Goal: Task Accomplishment & Management: Manage account settings

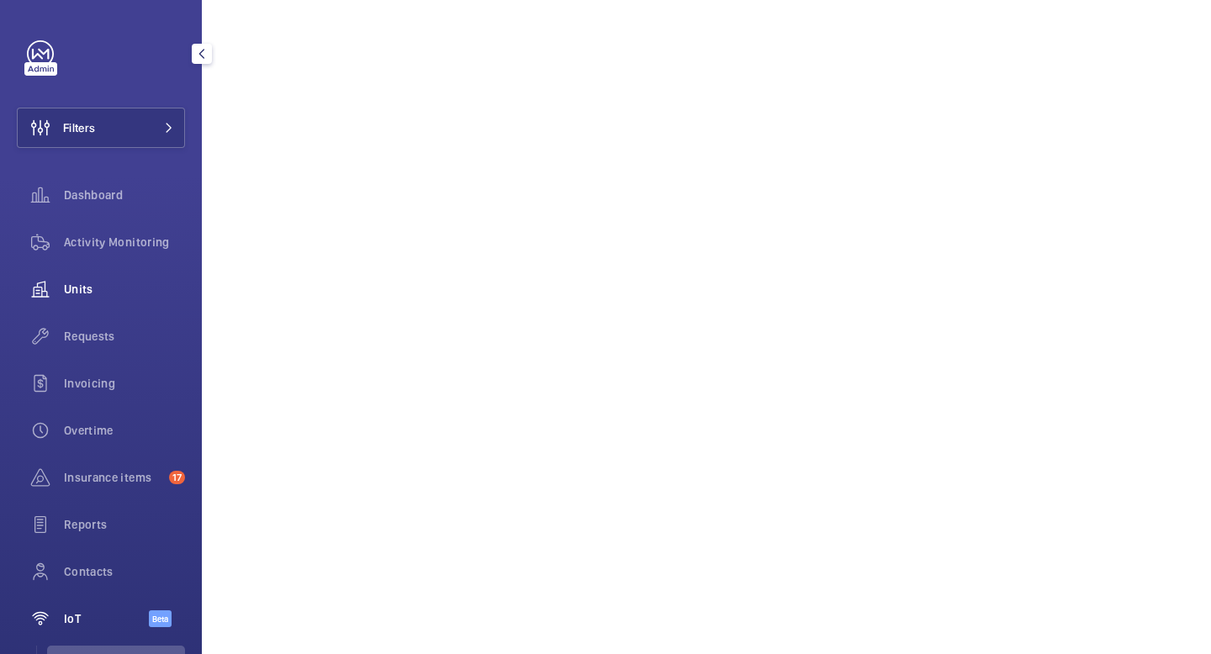
click at [85, 287] on span "Units" at bounding box center [124, 289] width 121 height 17
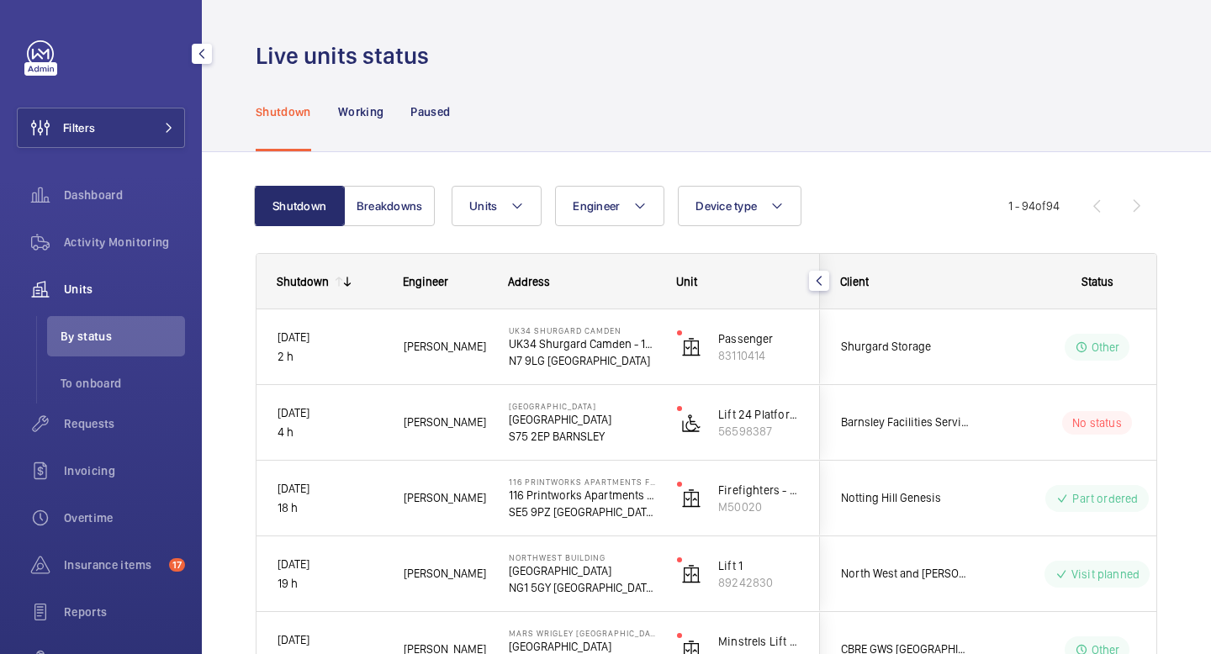
click at [87, 290] on span "Units" at bounding box center [124, 289] width 121 height 17
click at [98, 244] on span "Activity Monitoring" at bounding box center [124, 242] width 121 height 17
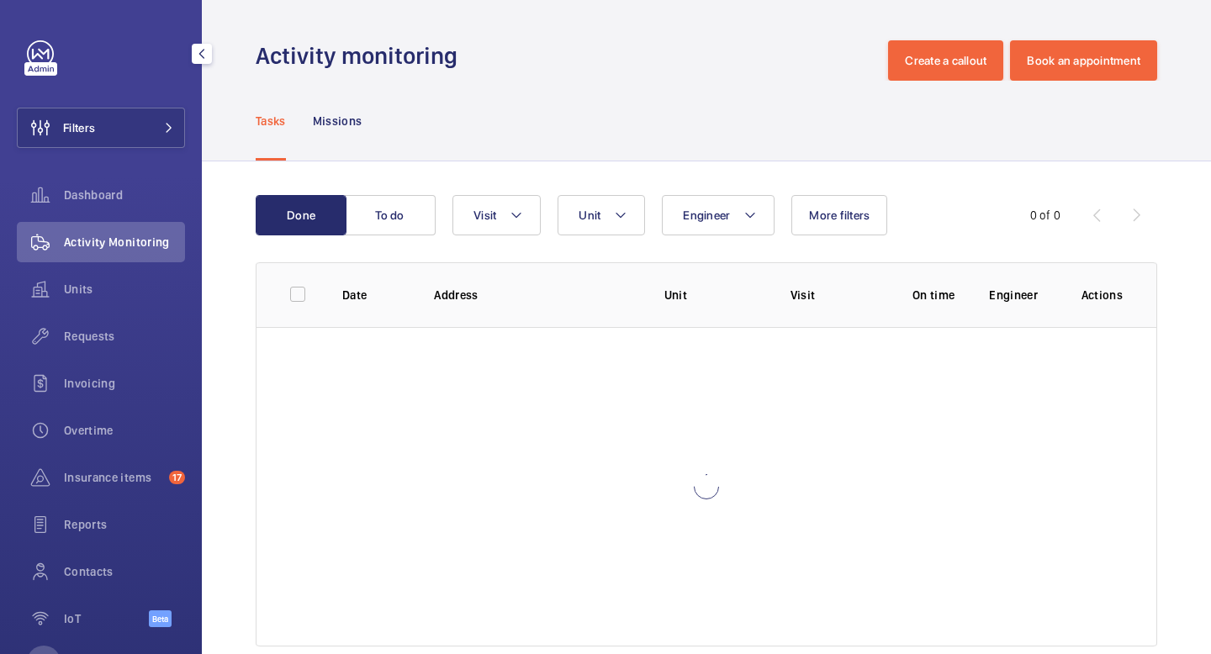
click at [101, 242] on span "Activity Monitoring" at bounding box center [124, 242] width 121 height 17
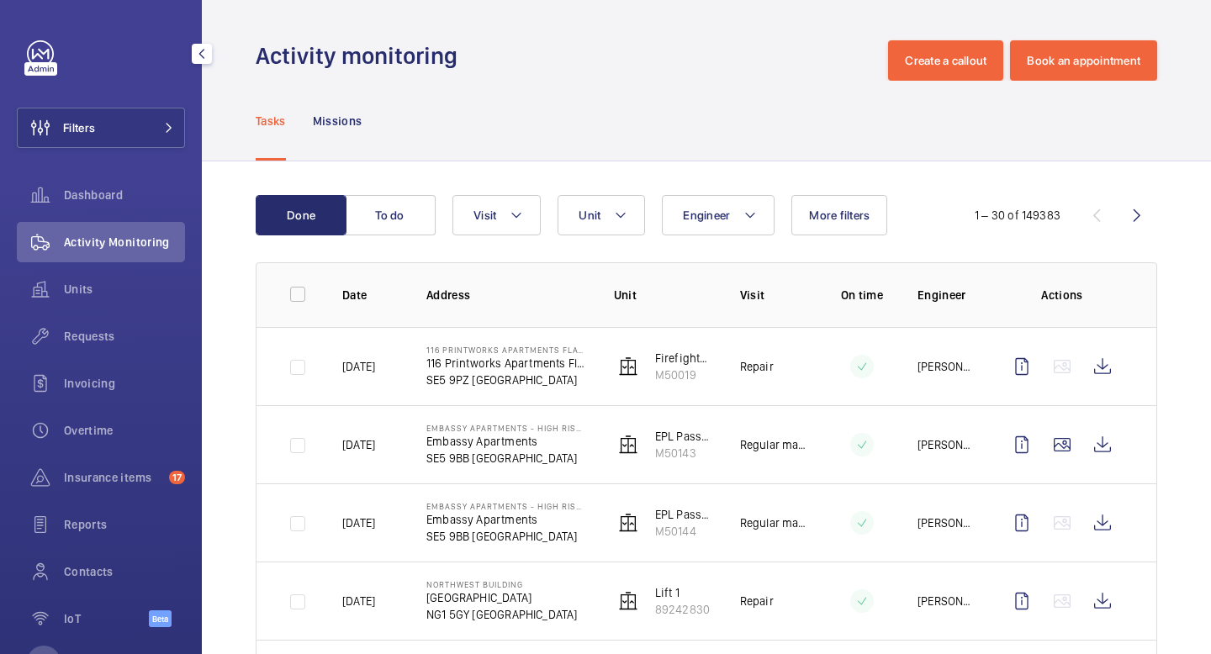
click at [124, 238] on span "Activity Monitoring" at bounding box center [124, 242] width 121 height 17
click at [92, 293] on span "Units" at bounding box center [124, 289] width 121 height 17
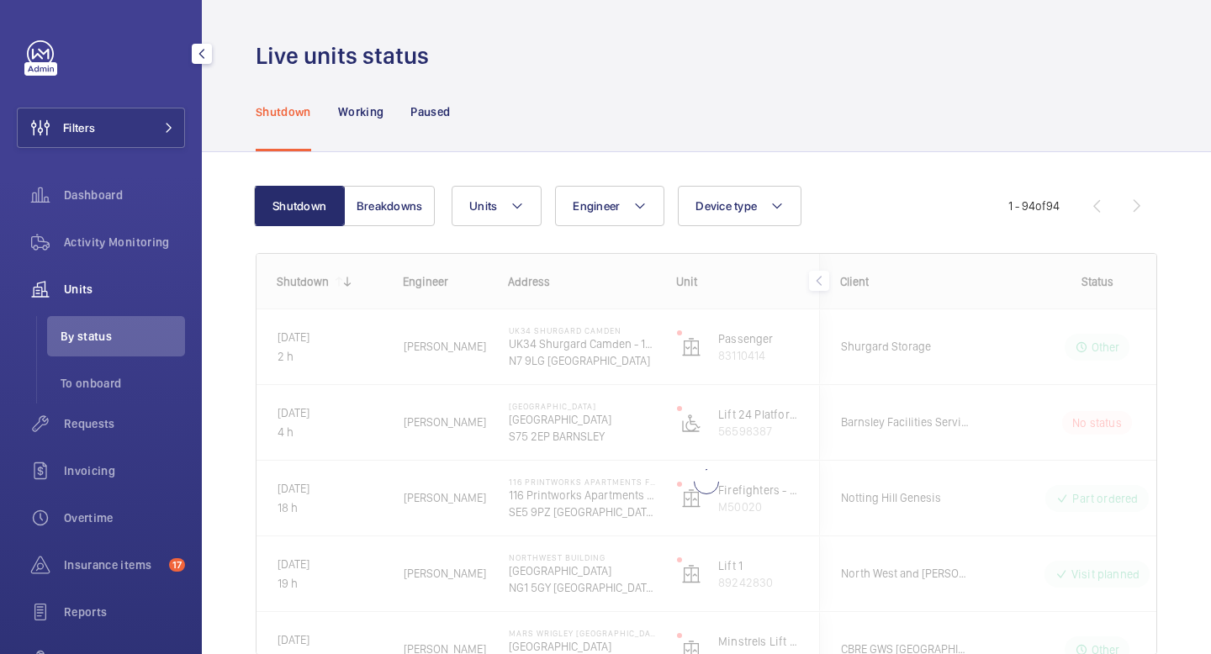
click at [85, 286] on span "Units" at bounding box center [124, 289] width 121 height 17
click at [114, 236] on span "Activity Monitoring" at bounding box center [124, 242] width 121 height 17
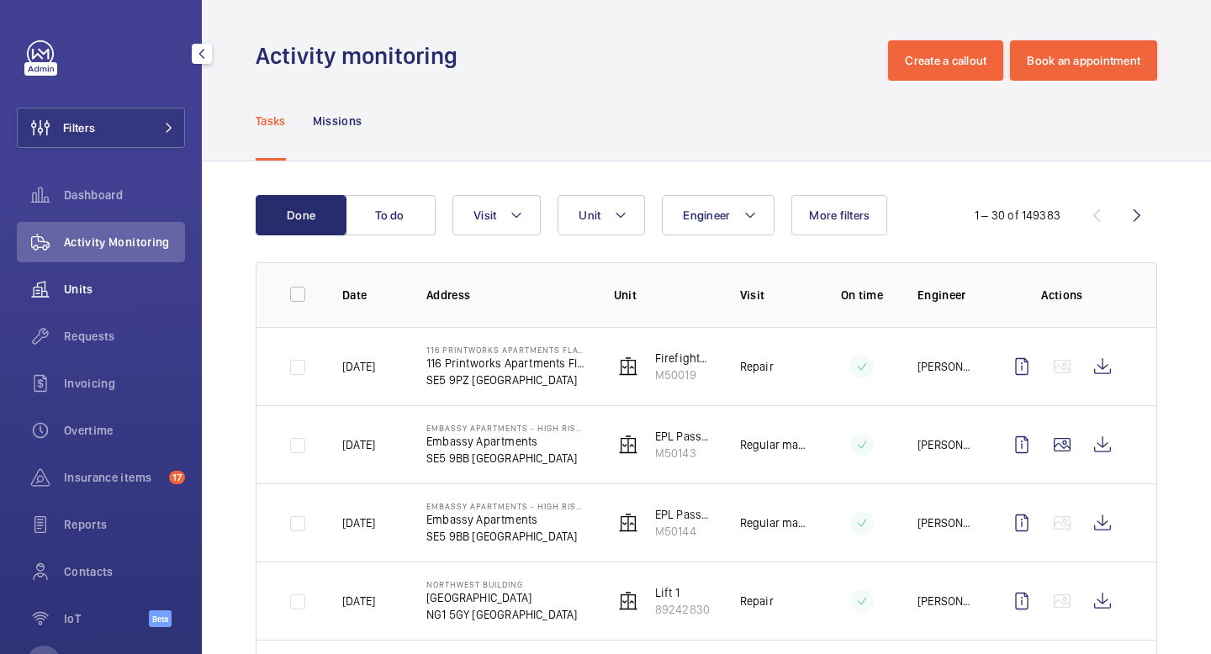
drag, startPoint x: 105, startPoint y: 285, endPoint x: 104, endPoint y: 276, distance: 9.3
click at [105, 282] on span "Units" at bounding box center [124, 289] width 121 height 17
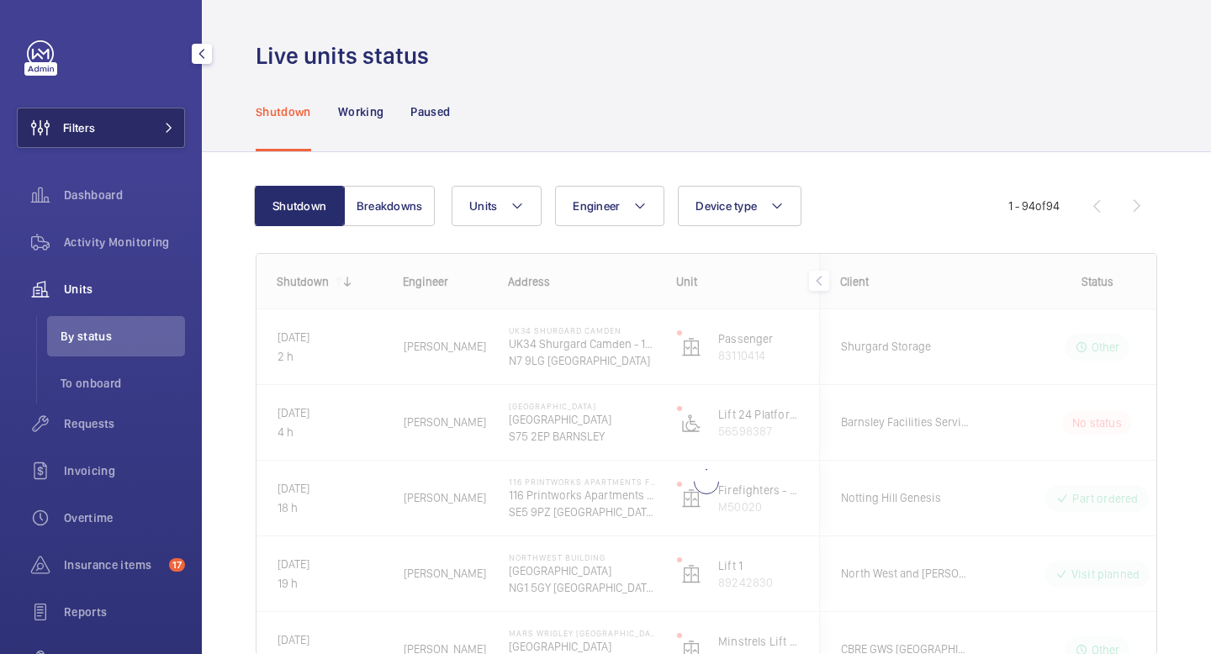
click at [145, 135] on button "Filters" at bounding box center [101, 128] width 168 height 40
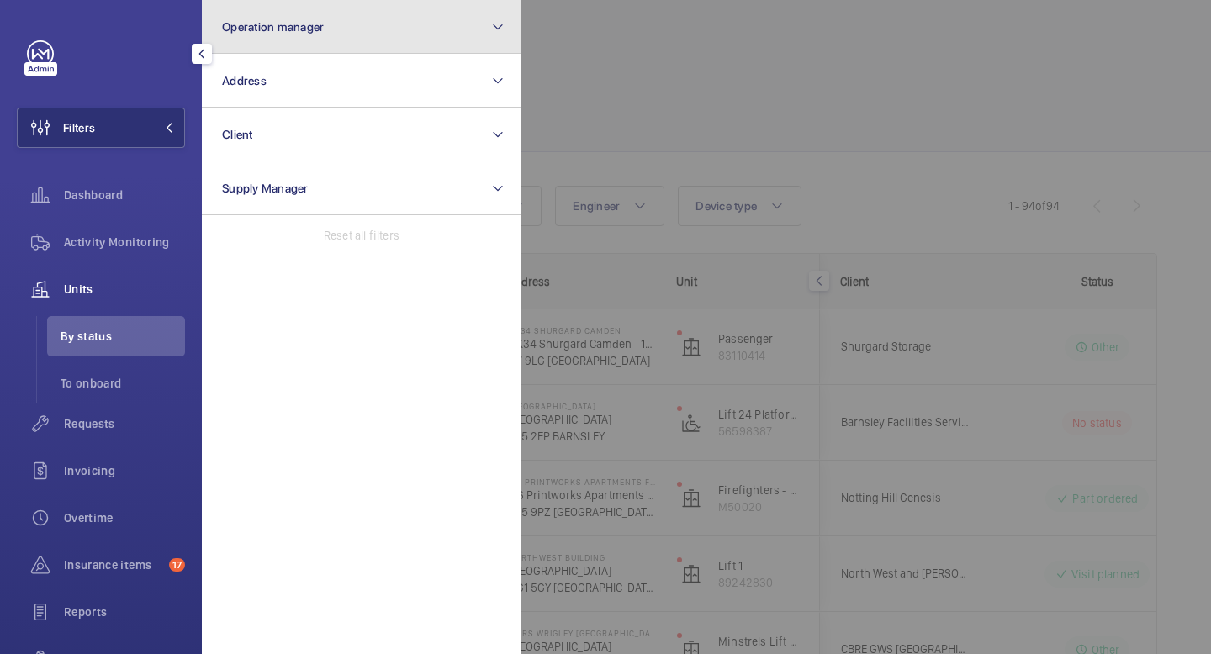
click at [450, 25] on button "Operation manager" at bounding box center [361, 27] width 319 height 54
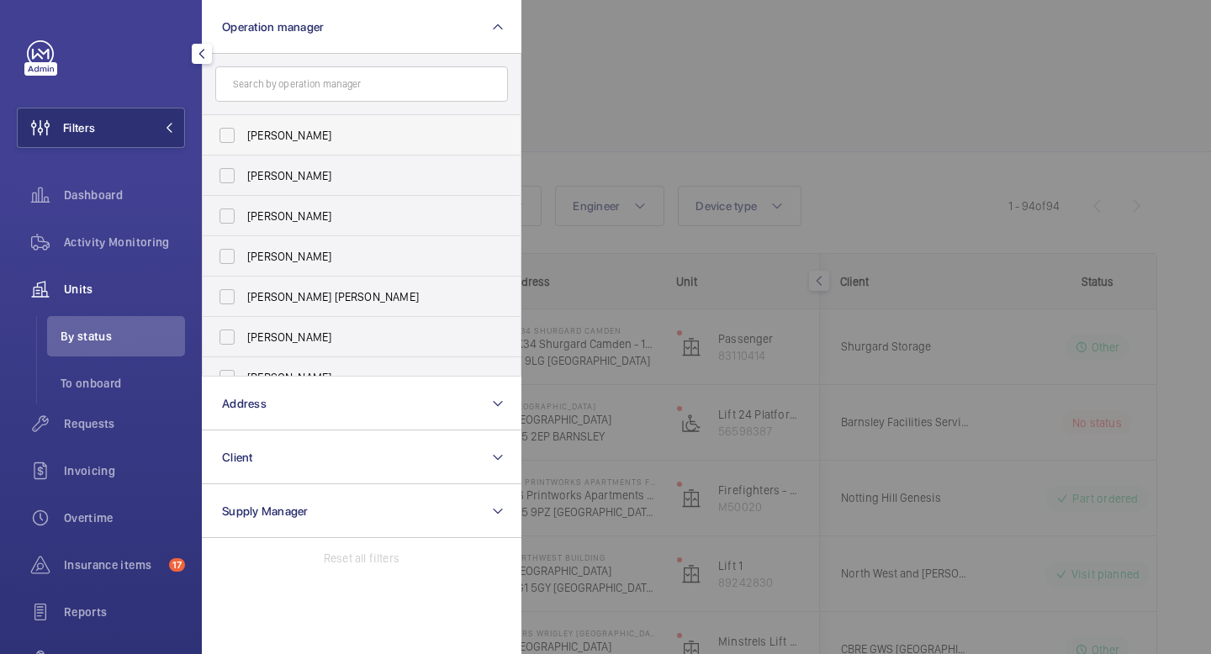
click at [300, 139] on span "[PERSON_NAME]" at bounding box center [362, 135] width 231 height 17
click at [244, 139] on input "[PERSON_NAME]" at bounding box center [227, 136] width 34 height 34
checkbox input "true"
click at [88, 425] on span "Requests" at bounding box center [124, 423] width 121 height 17
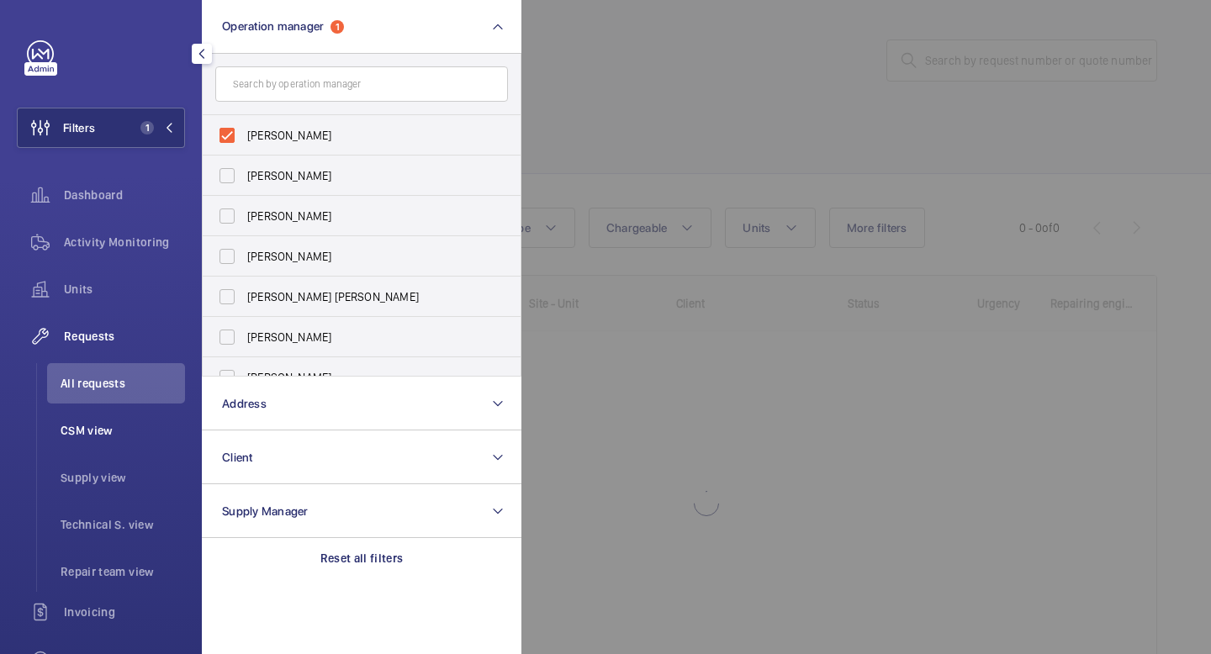
click at [92, 435] on span "CSM view" at bounding box center [123, 430] width 124 height 17
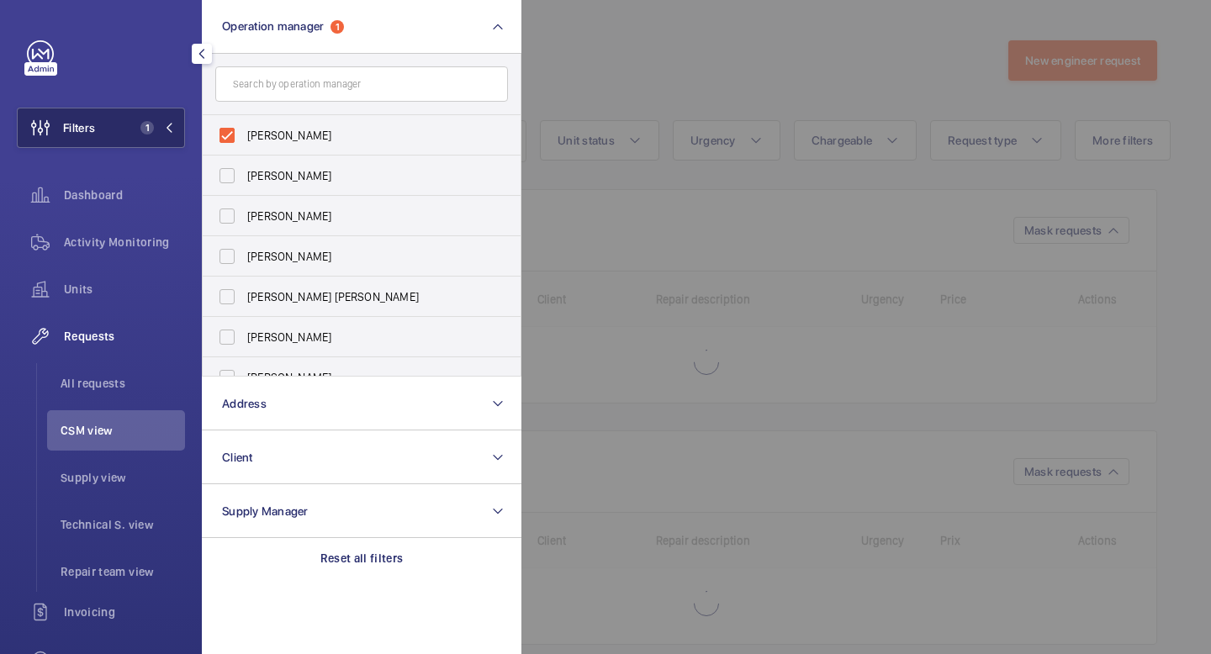
click at [173, 135] on button "Filters 1" at bounding box center [101, 128] width 168 height 40
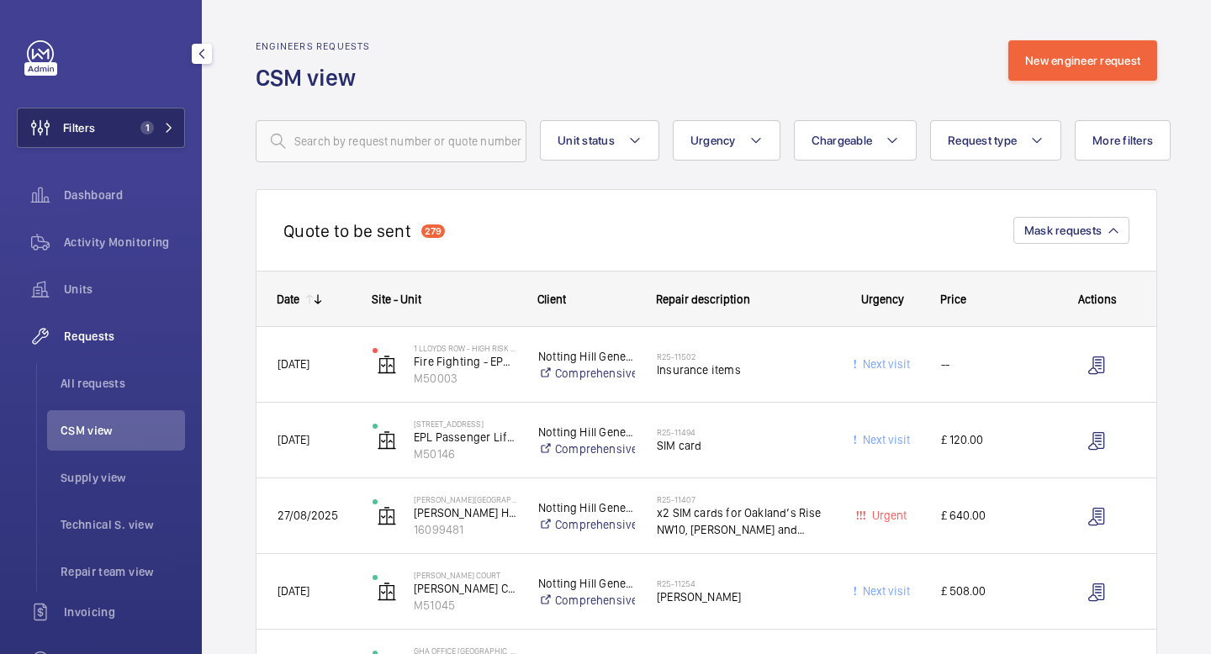
click at [166, 132] on mat-icon at bounding box center [169, 128] width 10 height 10
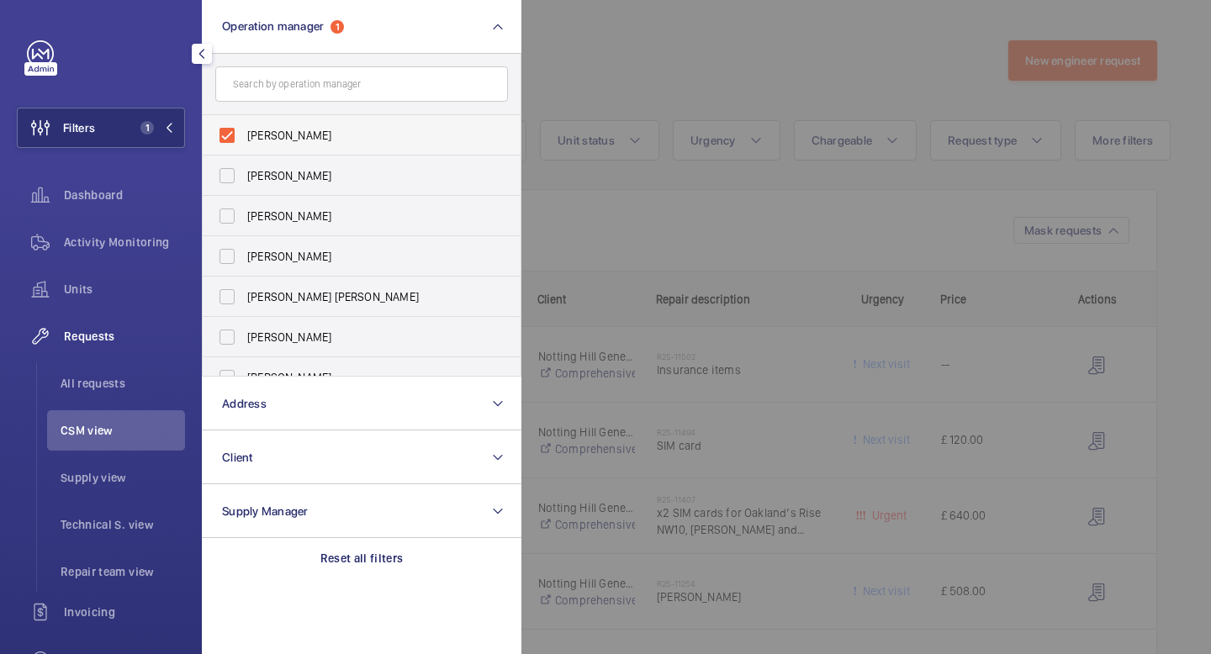
click at [224, 138] on label "[PERSON_NAME]" at bounding box center [349, 135] width 293 height 40
click at [224, 138] on input "[PERSON_NAME]" at bounding box center [227, 136] width 34 height 34
checkbox input "false"
click at [234, 173] on label "[PERSON_NAME]" at bounding box center [349, 176] width 293 height 40
click at [234, 173] on input "[PERSON_NAME]" at bounding box center [227, 176] width 34 height 34
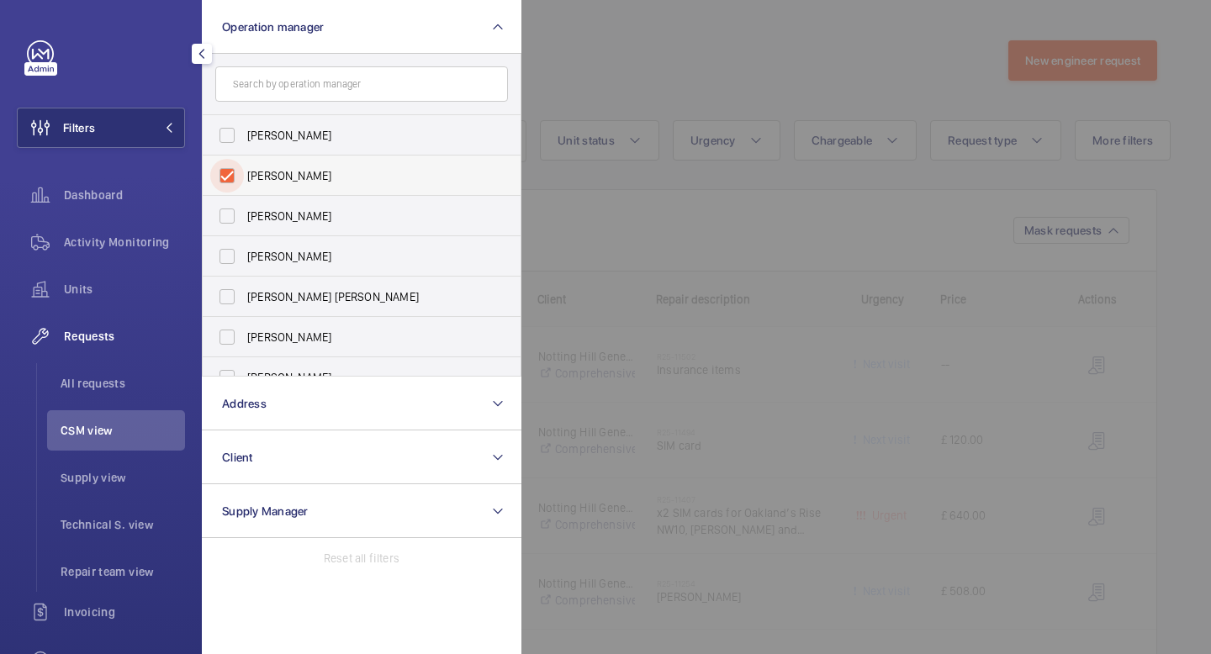
checkbox input "true"
click at [171, 129] on mat-icon at bounding box center [169, 128] width 10 height 10
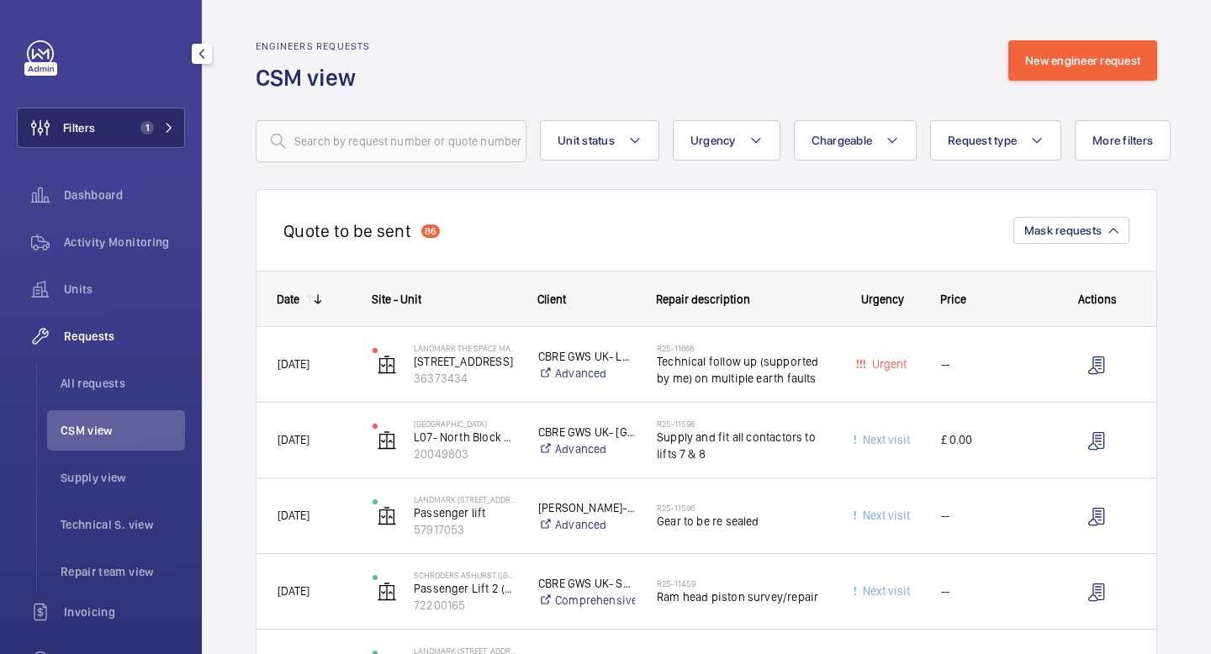
click at [172, 131] on mat-icon at bounding box center [169, 128] width 10 height 10
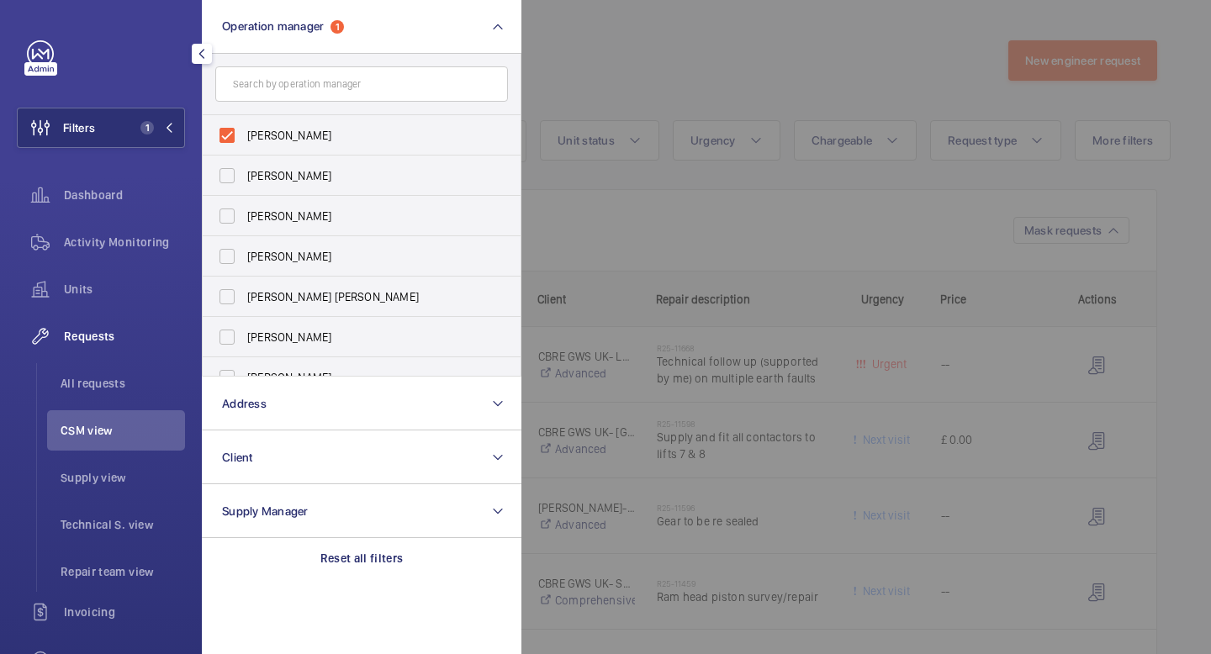
click at [303, 90] on input "text" at bounding box center [361, 83] width 293 height 35
click at [228, 135] on label "[PERSON_NAME]" at bounding box center [349, 135] width 293 height 40
click at [228, 135] on input "[PERSON_NAME]" at bounding box center [227, 136] width 34 height 34
checkbox input "false"
click at [288, 85] on input "text" at bounding box center [361, 83] width 293 height 35
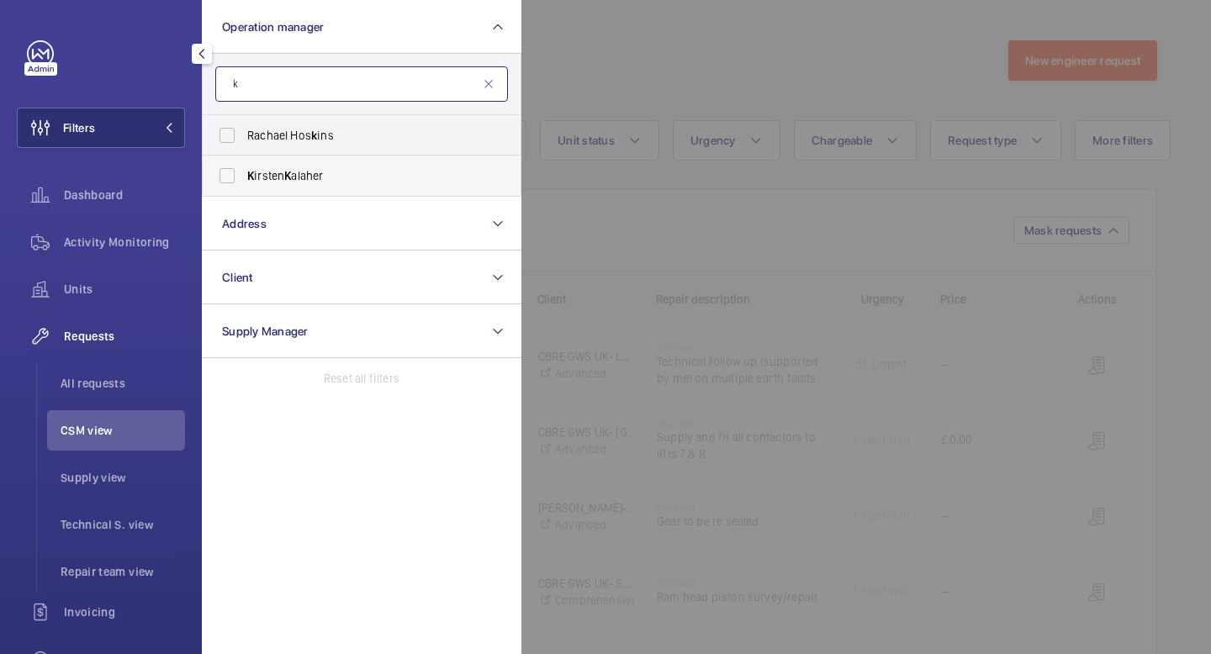
type input "k"
click at [231, 182] on label "K irsten K alaher" at bounding box center [349, 176] width 293 height 40
click at [231, 182] on input "K irsten K alaher" at bounding box center [227, 176] width 34 height 34
checkbox input "true"
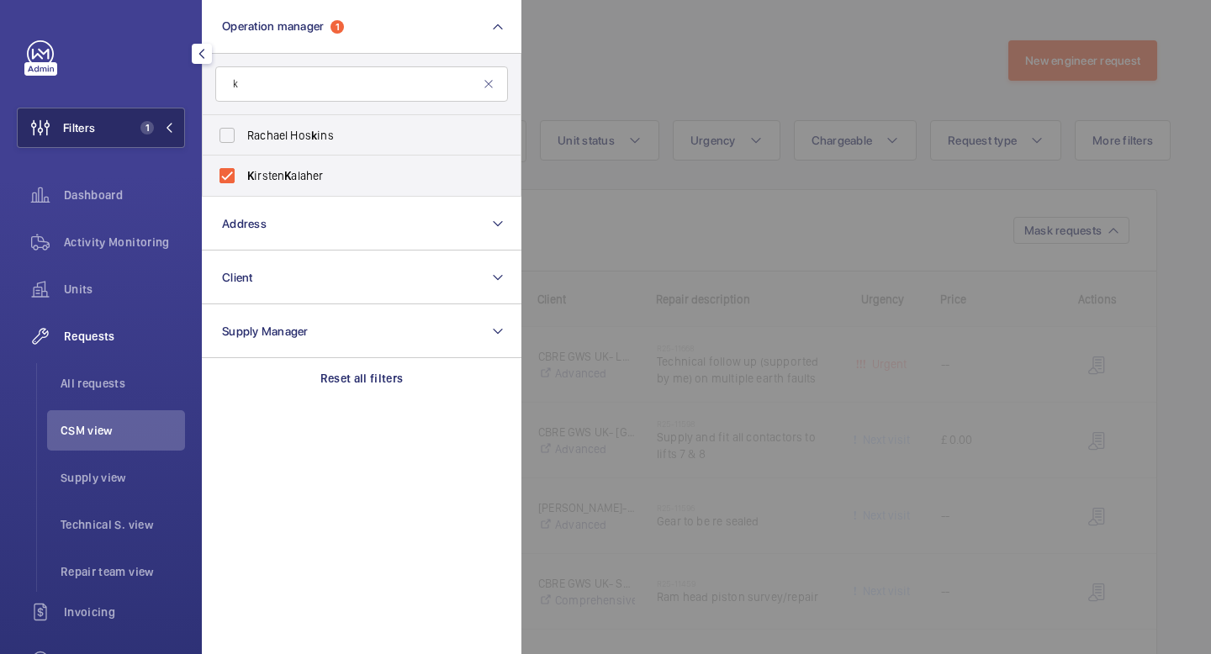
click at [177, 129] on button "Filters 1" at bounding box center [101, 128] width 168 height 40
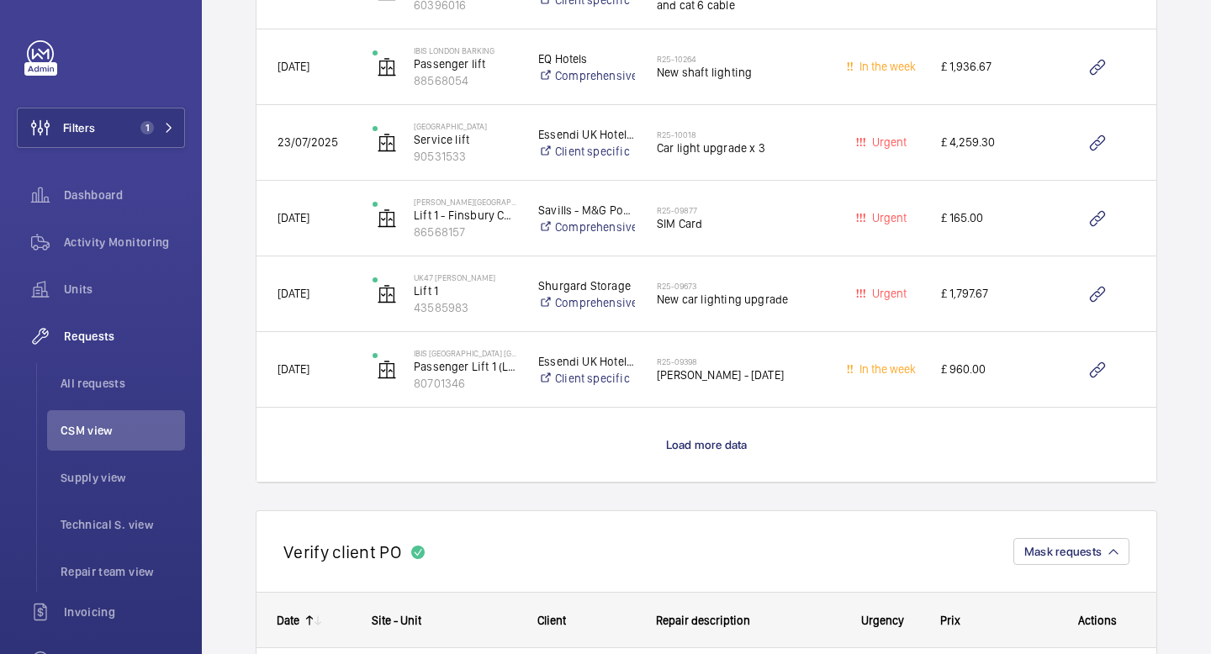
scroll to position [2901, 0]
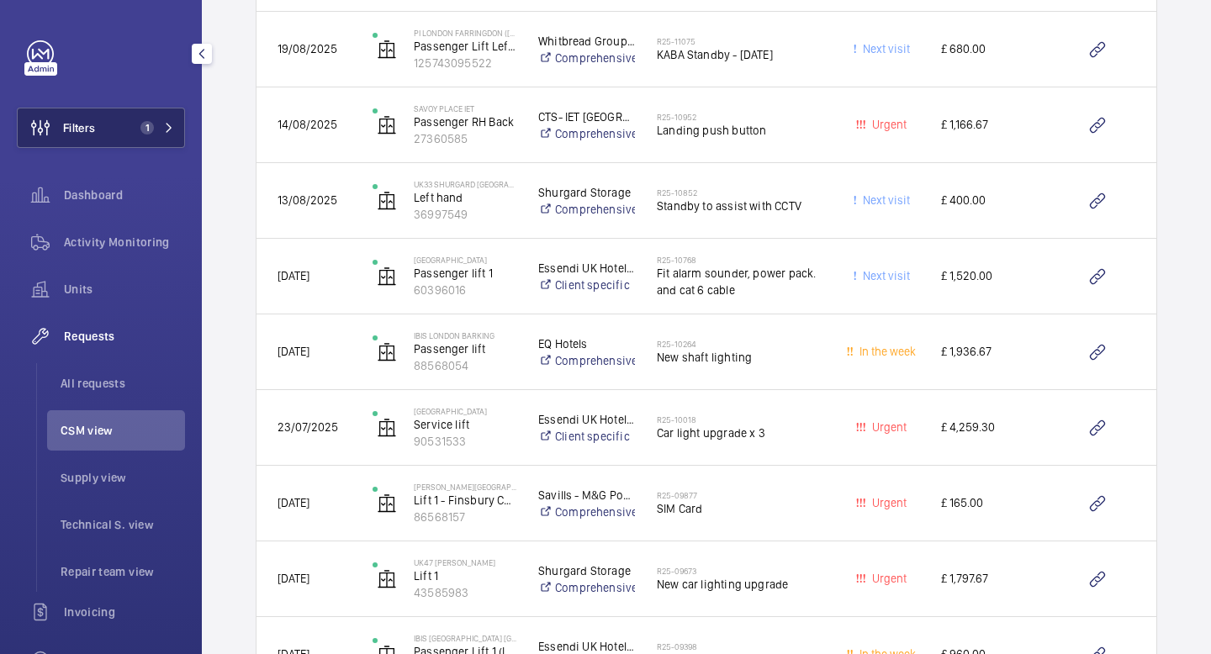
click at [166, 129] on mat-icon at bounding box center [169, 128] width 10 height 10
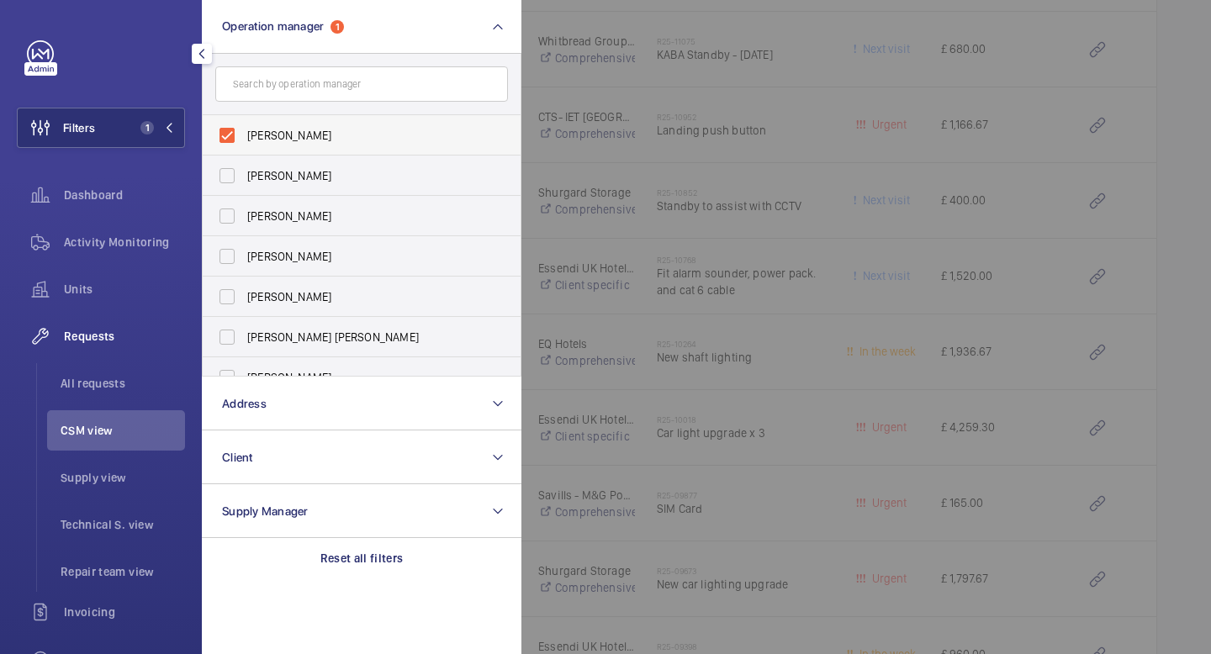
click at [227, 135] on label "[PERSON_NAME]" at bounding box center [349, 135] width 293 height 40
click at [227, 135] on input "[PERSON_NAME]" at bounding box center [227, 136] width 34 height 34
checkbox input "false"
click at [227, 165] on label "[PERSON_NAME]" at bounding box center [349, 176] width 293 height 40
click at [227, 165] on input "[PERSON_NAME]" at bounding box center [227, 176] width 34 height 34
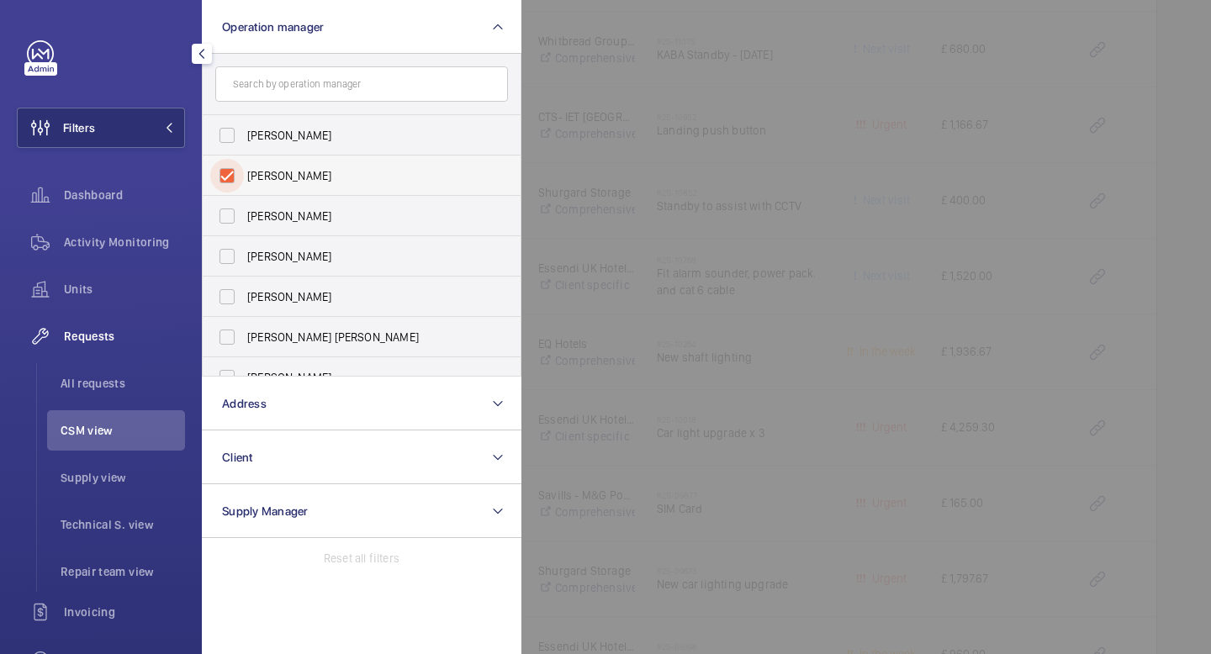
checkbox input "true"
click at [176, 130] on button "Filters 1" at bounding box center [101, 128] width 168 height 40
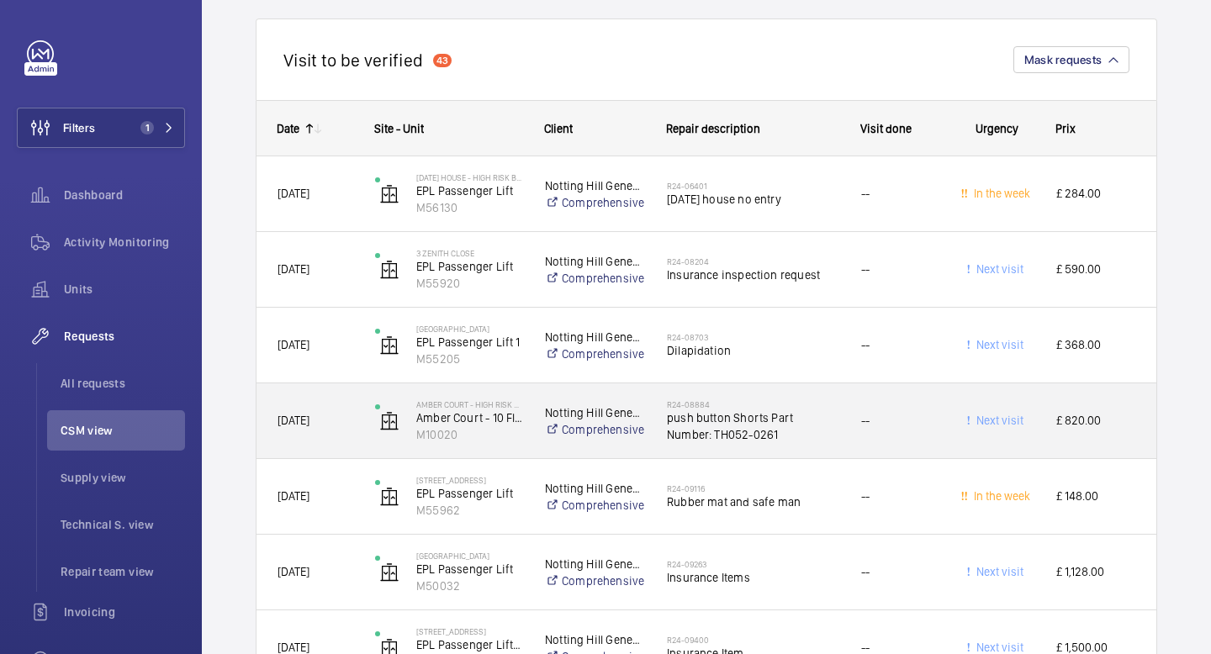
scroll to position [5659, 0]
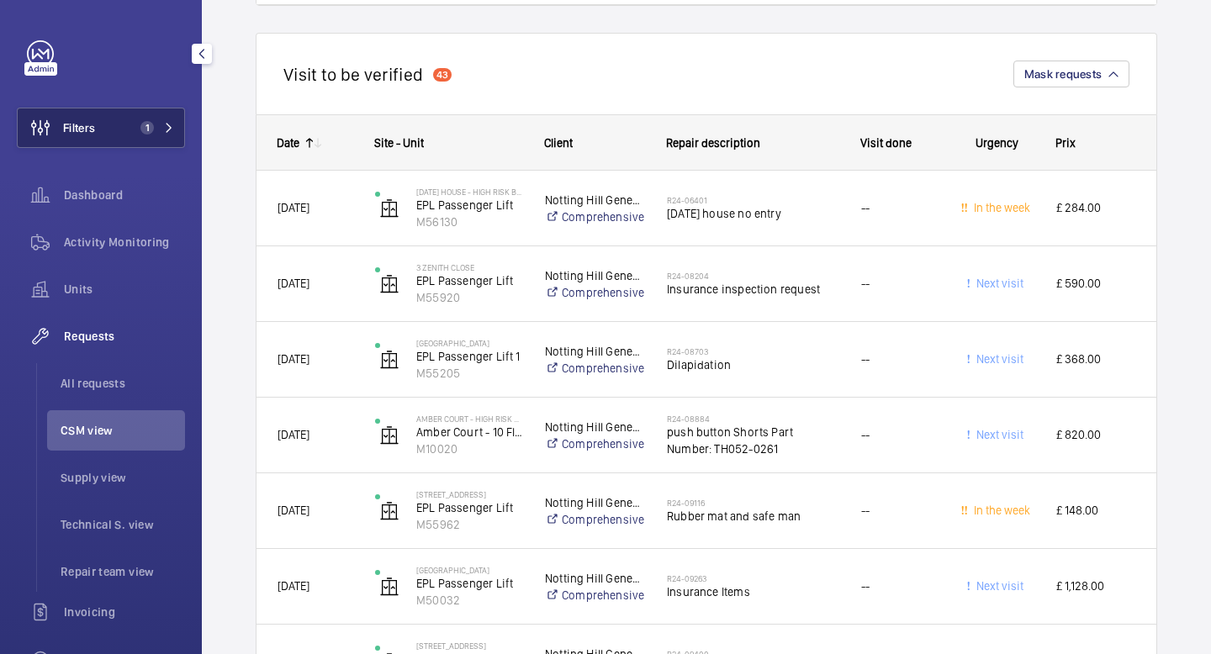
click at [160, 129] on span "1" at bounding box center [154, 127] width 40 height 13
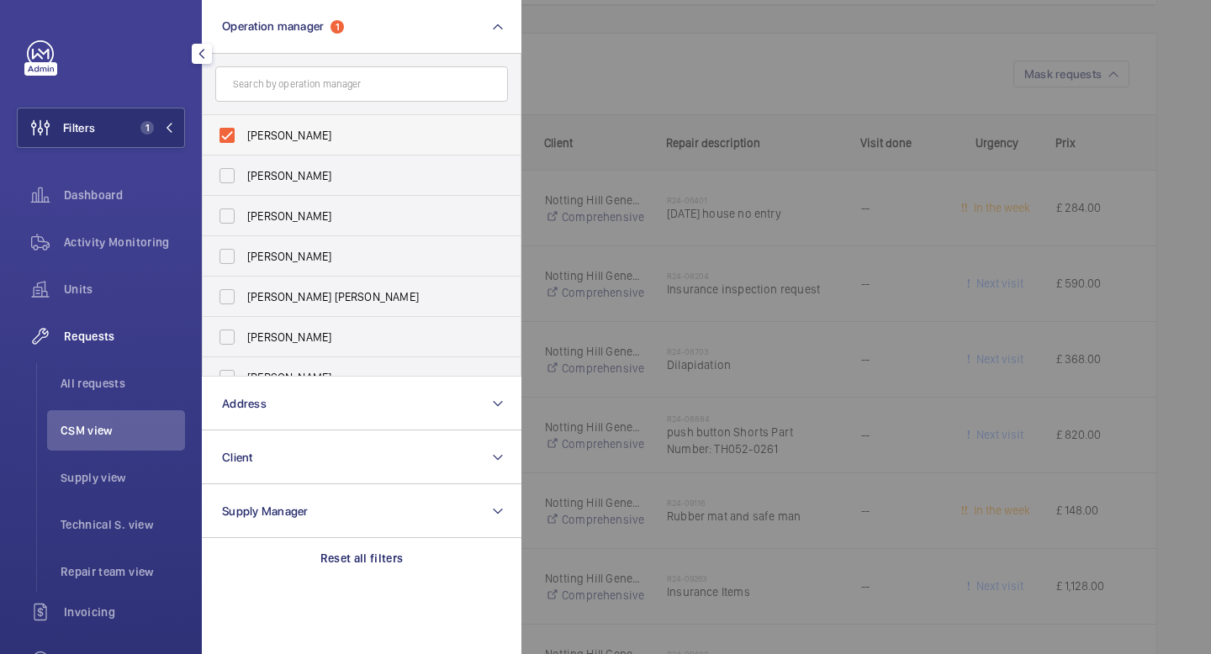
click at [230, 135] on label "[PERSON_NAME]" at bounding box center [349, 135] width 293 height 40
click at [230, 135] on input "[PERSON_NAME]" at bounding box center [227, 136] width 34 height 34
checkbox input "false"
click at [230, 184] on label "[PERSON_NAME]" at bounding box center [349, 176] width 293 height 40
click at [230, 184] on input "[PERSON_NAME]" at bounding box center [227, 176] width 34 height 34
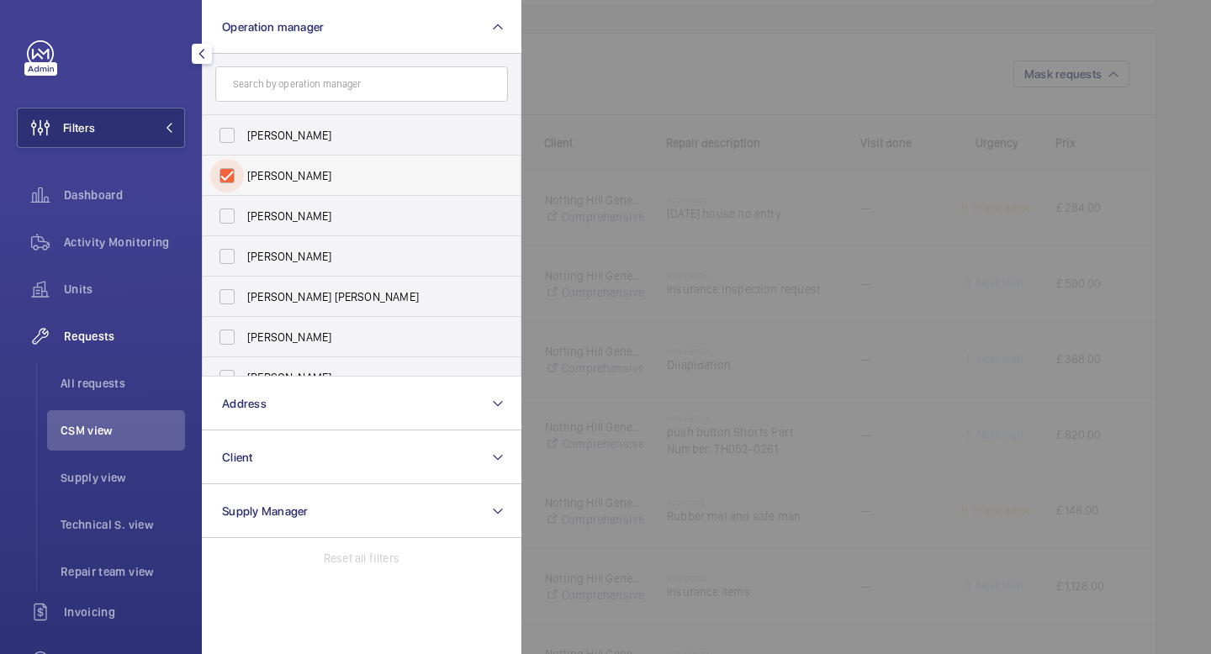
checkbox input "true"
click at [174, 131] on button "Filters 1" at bounding box center [101, 128] width 168 height 40
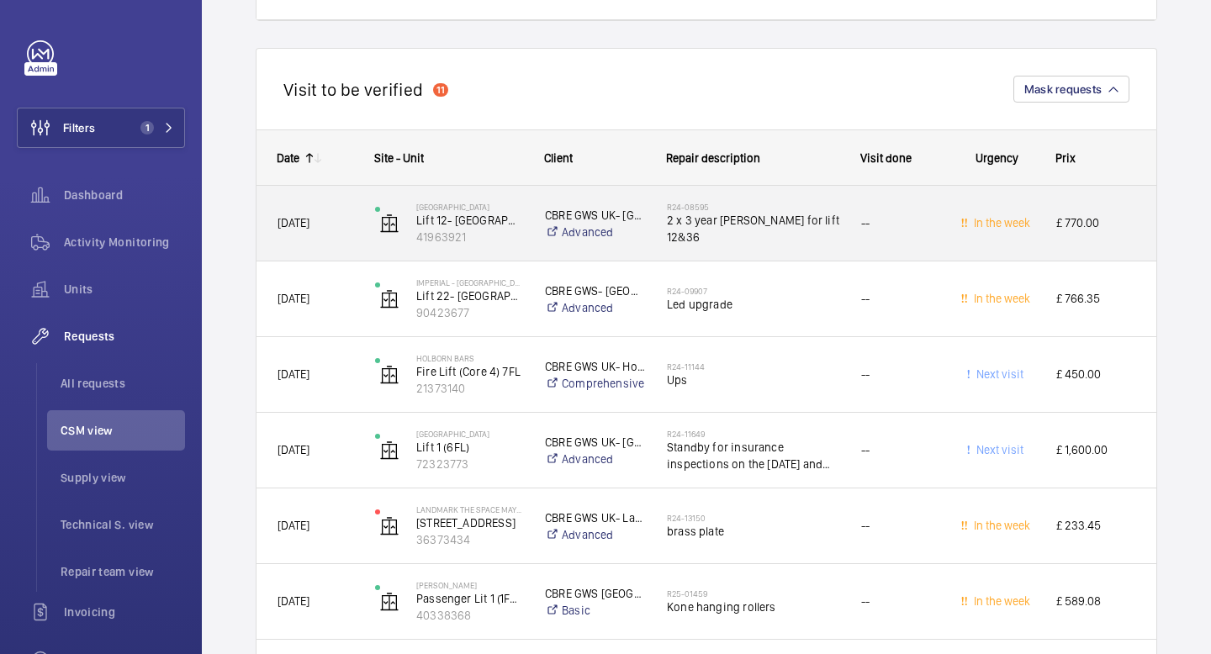
scroll to position [5642, 0]
